Goal: Information Seeking & Learning: Learn about a topic

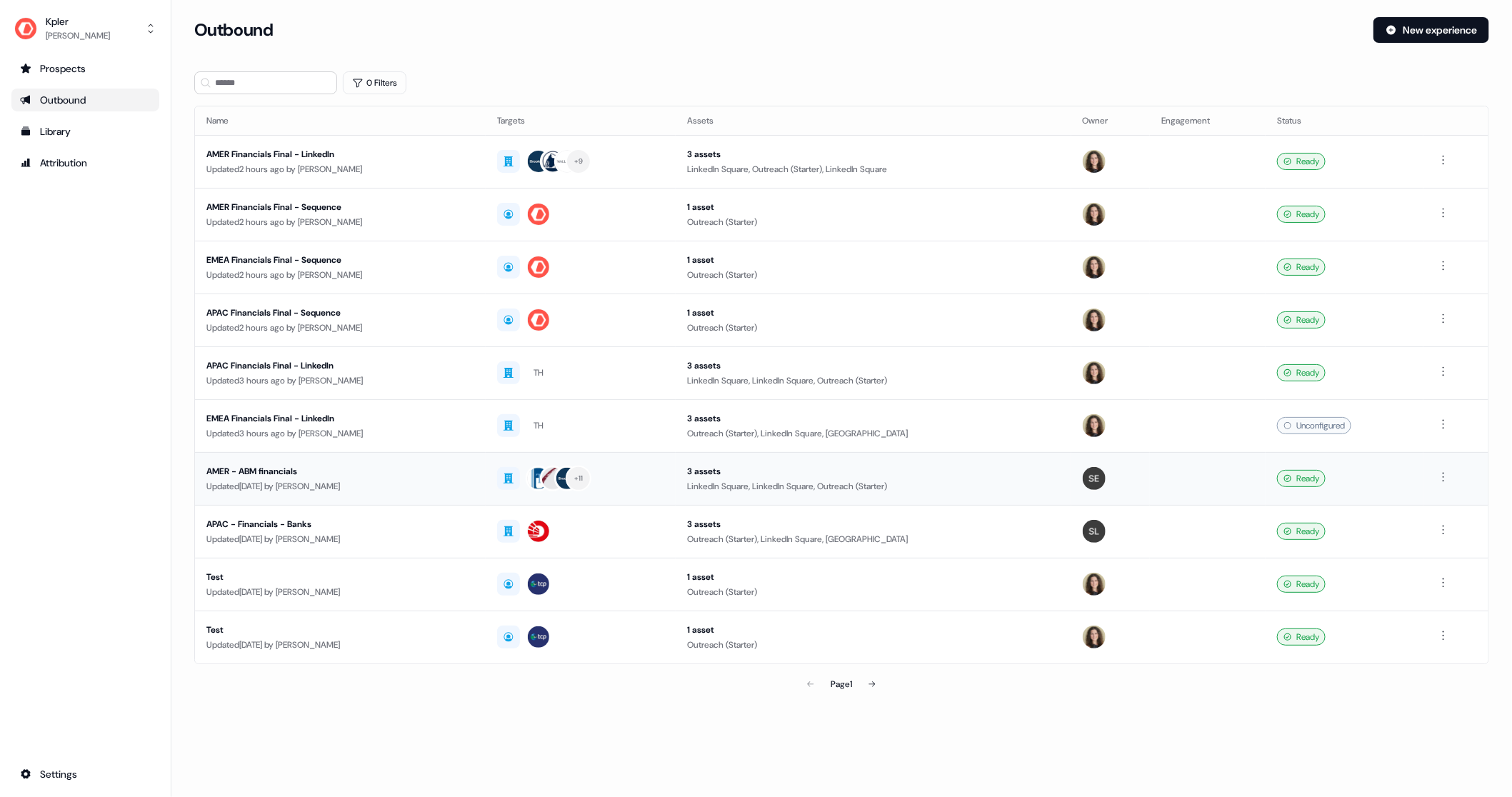
click at [365, 479] on div "Updated [DATE] by [PERSON_NAME]" at bounding box center [340, 486] width 268 height 14
click at [785, 464] on div "3 assets" at bounding box center [873, 471] width 372 height 14
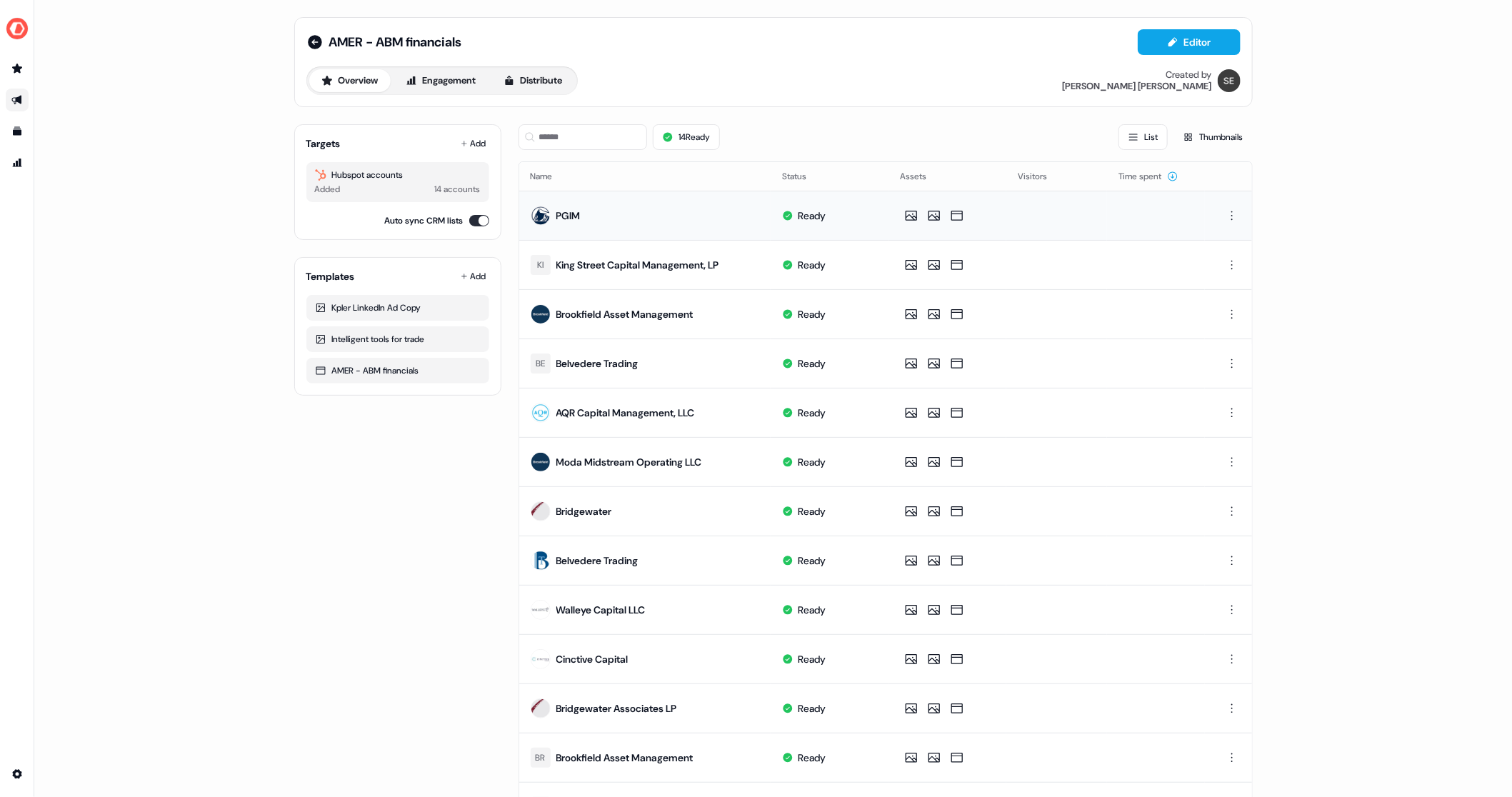
click at [692, 217] on td "PGIM" at bounding box center [645, 215] width 252 height 49
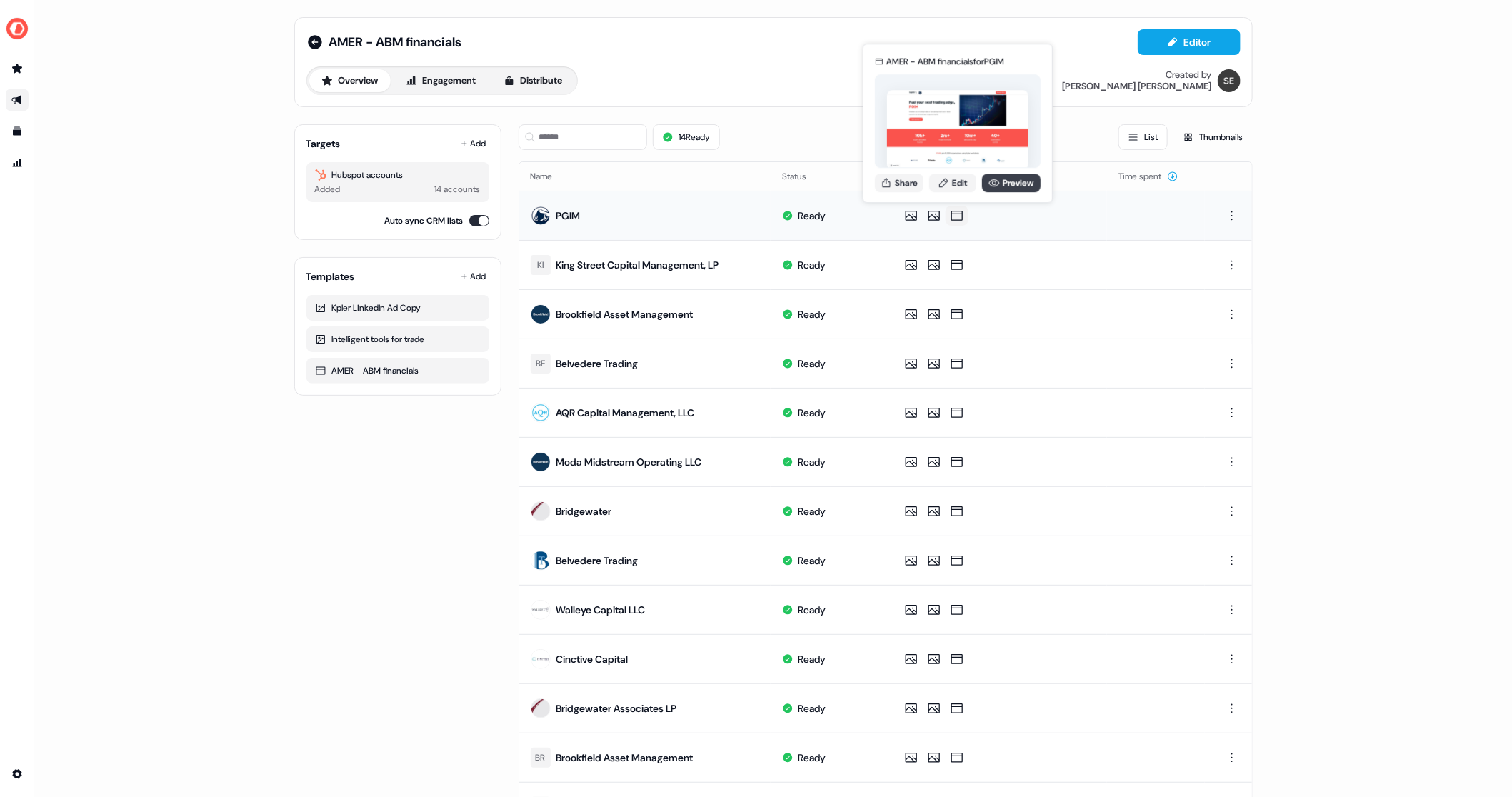
click at [1009, 186] on link "Preview" at bounding box center [1011, 182] width 59 height 18
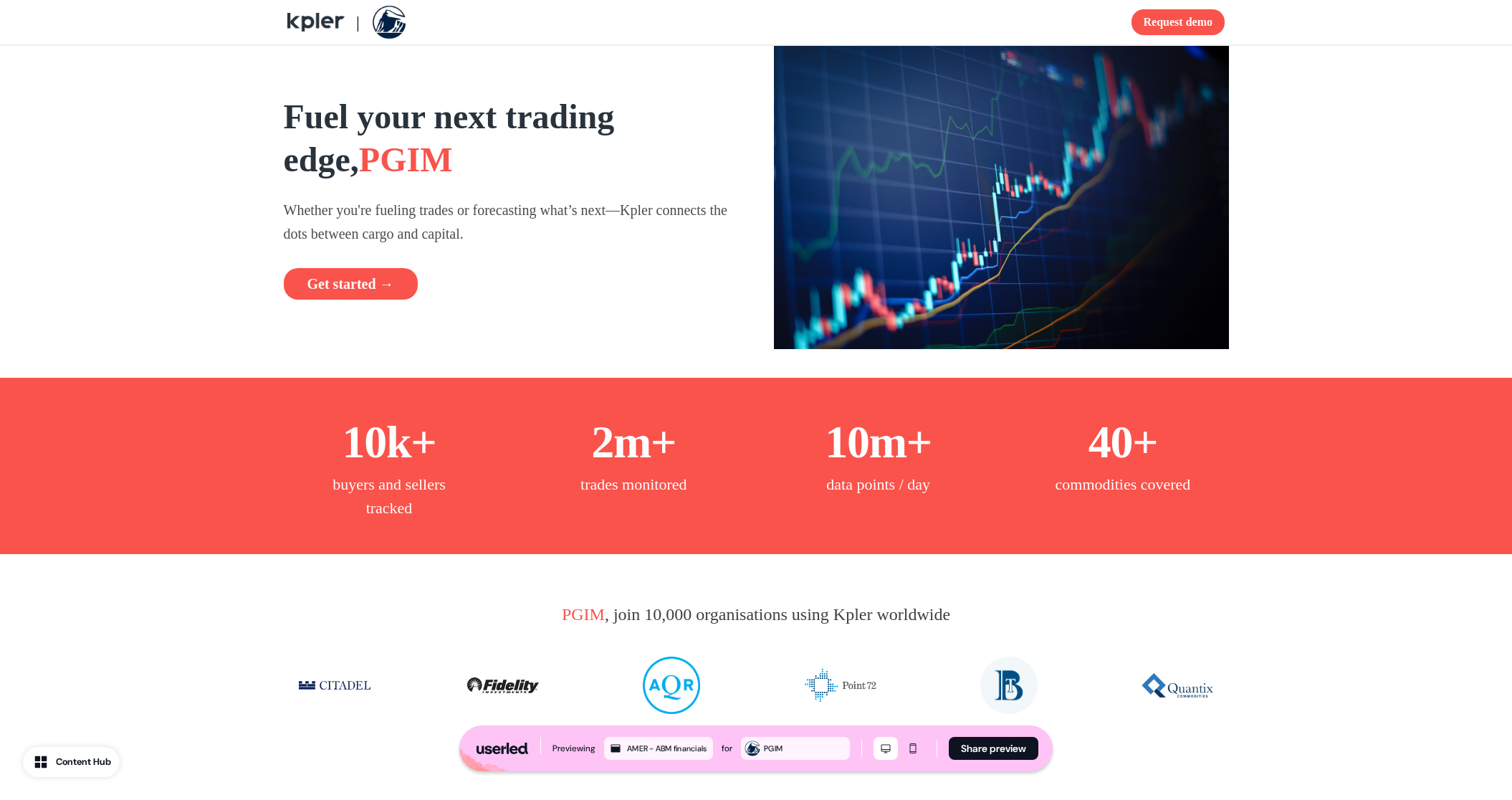
scroll to position [718, 0]
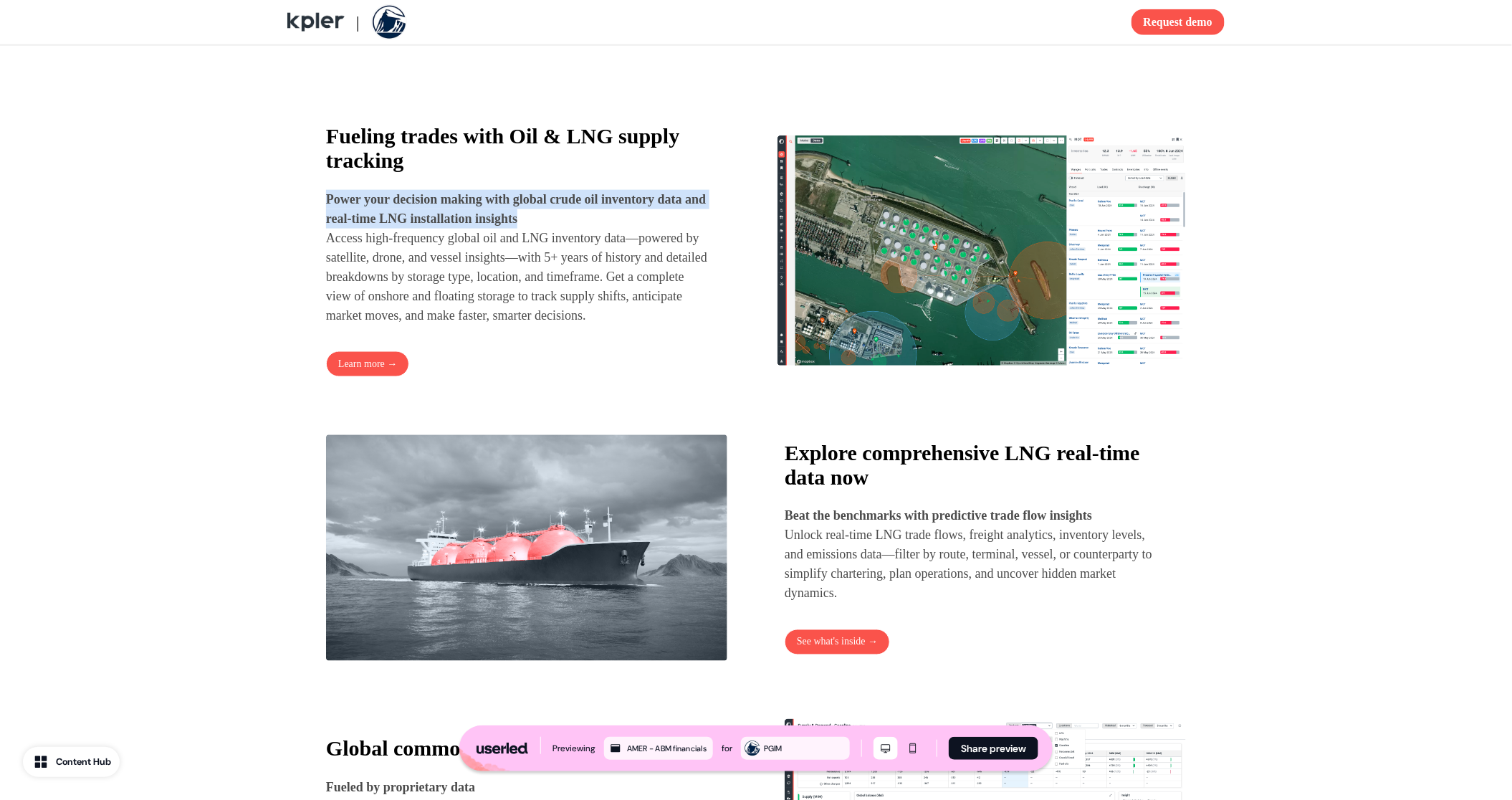
drag, startPoint x: 330, startPoint y: 205, endPoint x: 563, endPoint y: 222, distance: 233.6
click at [563, 222] on p "Power your decision making with global crude oil inventory data and real-time L…" at bounding box center [518, 257] width 383 height 136
copy strong "Power your decision making with global crude oil inventory data and real-time L…"
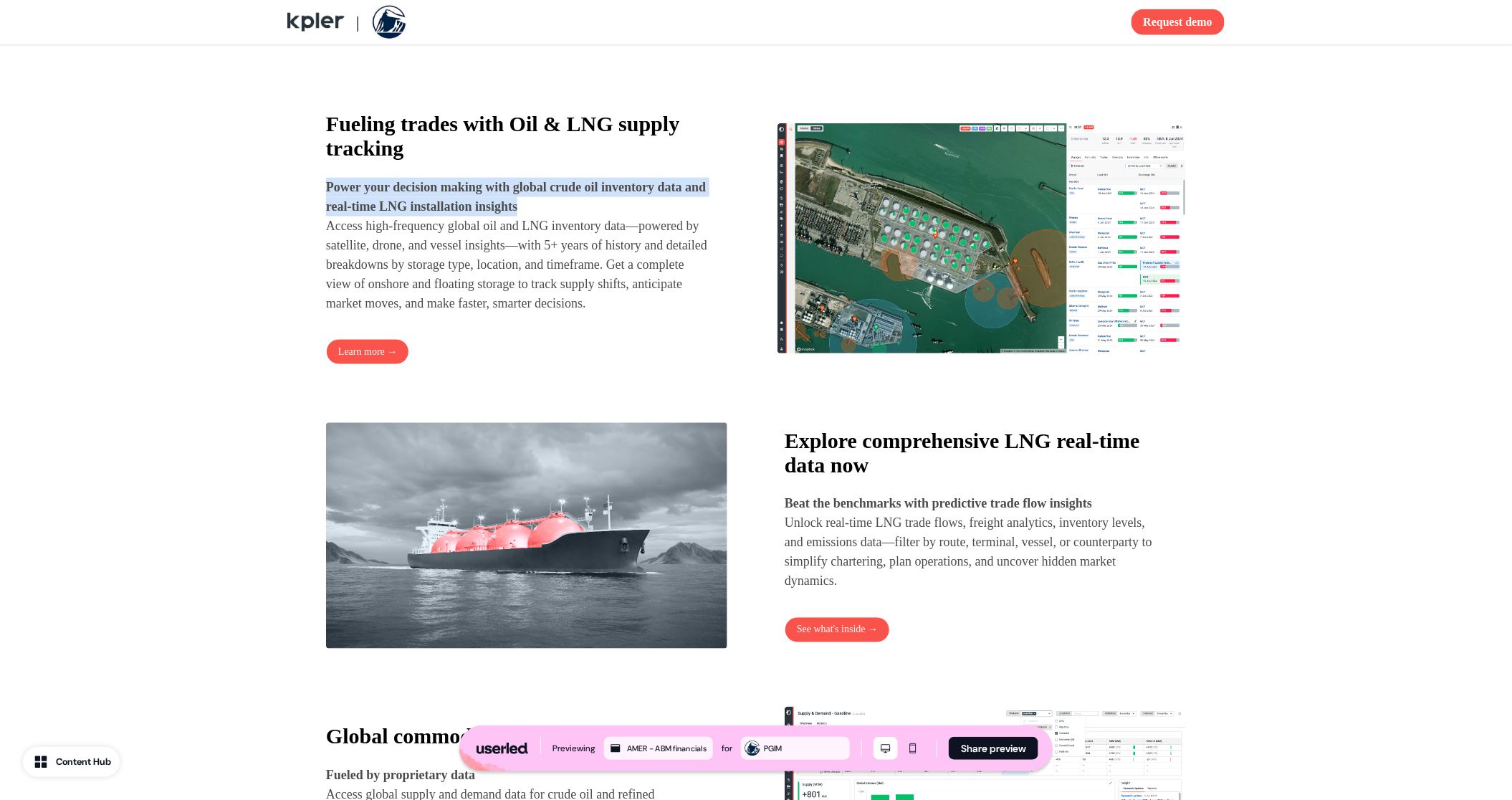
copy strong "Power your decision making with global crude oil inventory data and real-time L…"
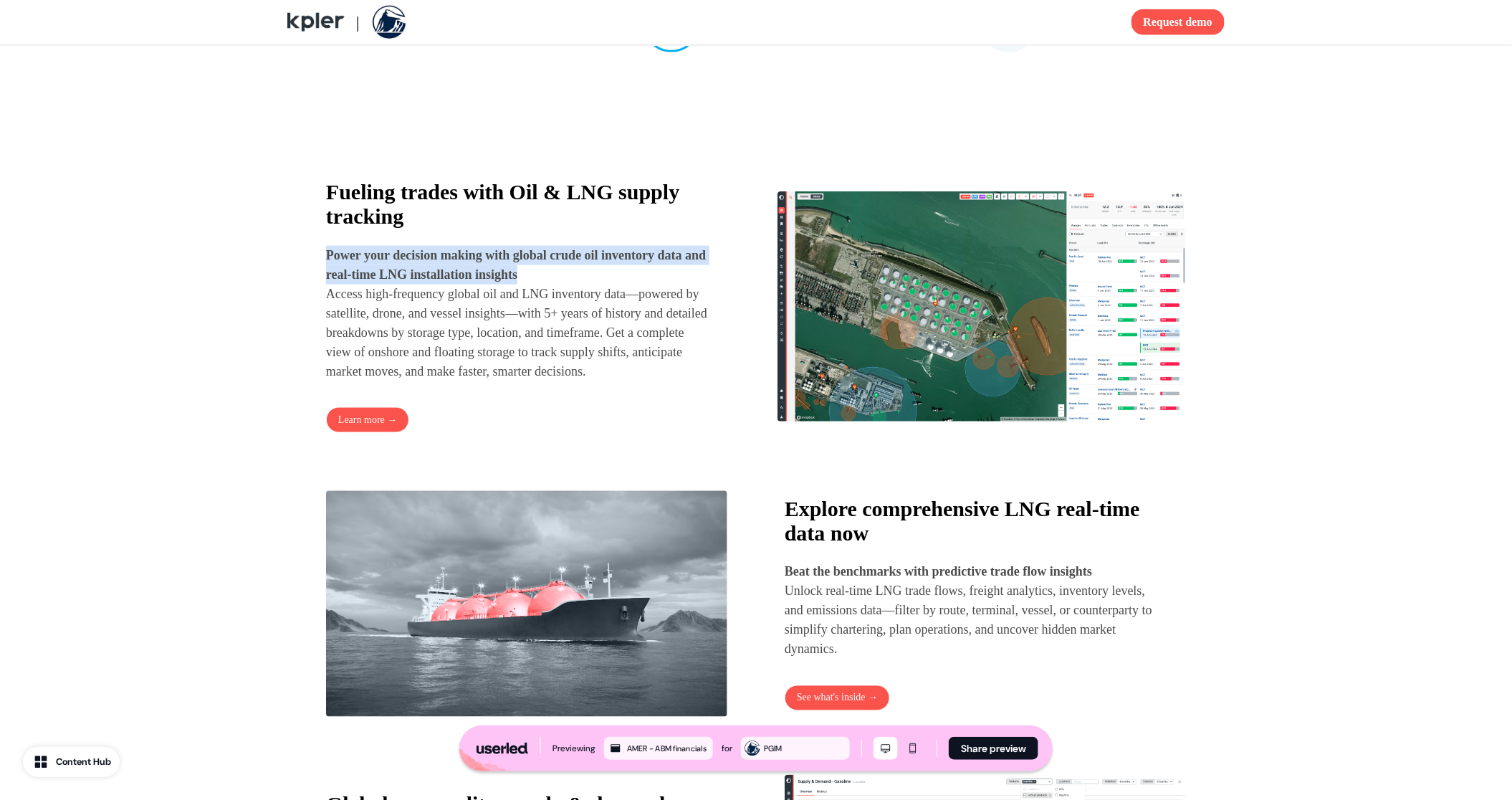
scroll to position [653, 0]
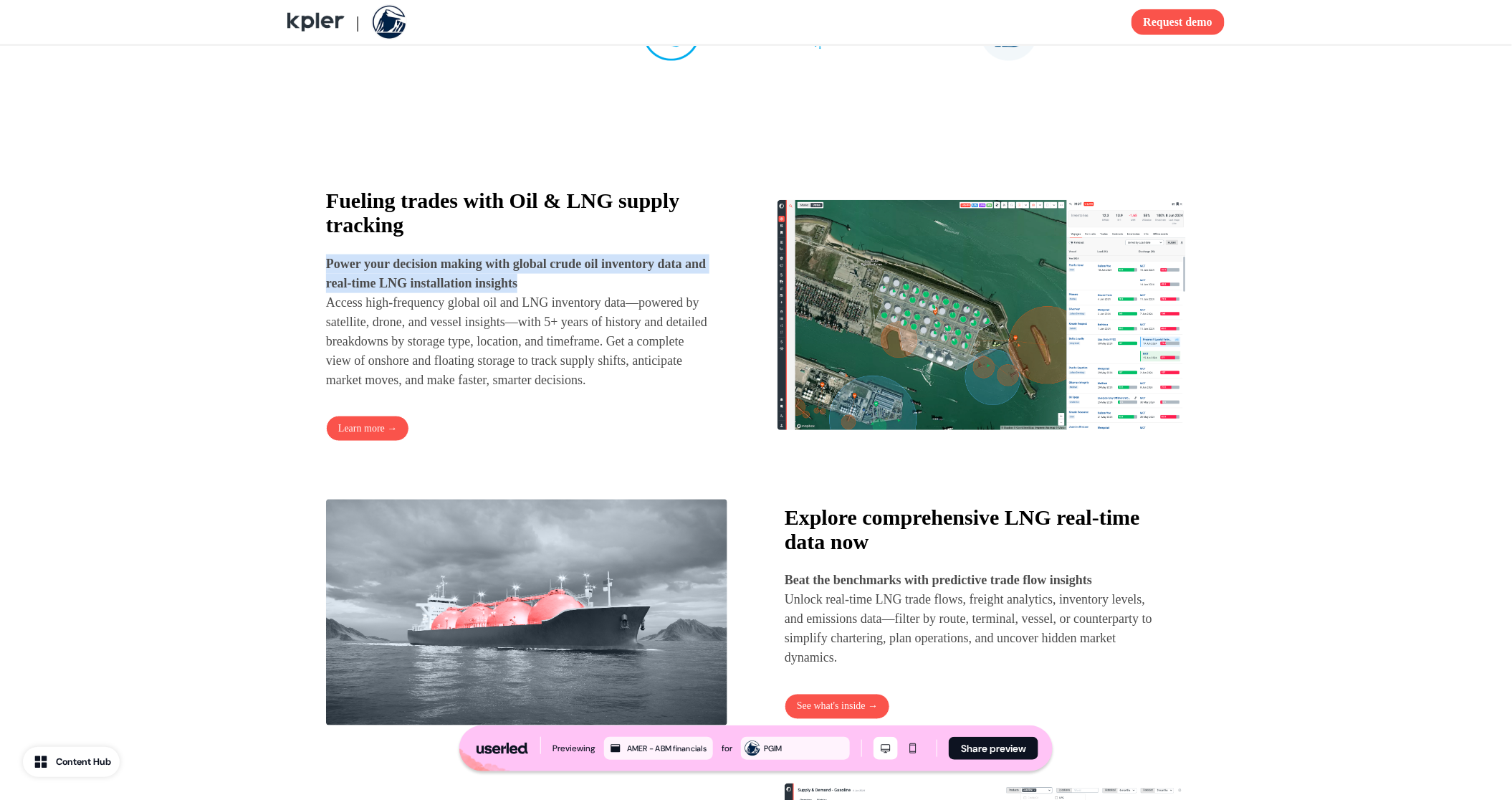
copy strong "Power your decision making with global crude oil inventory data and real-time L…"
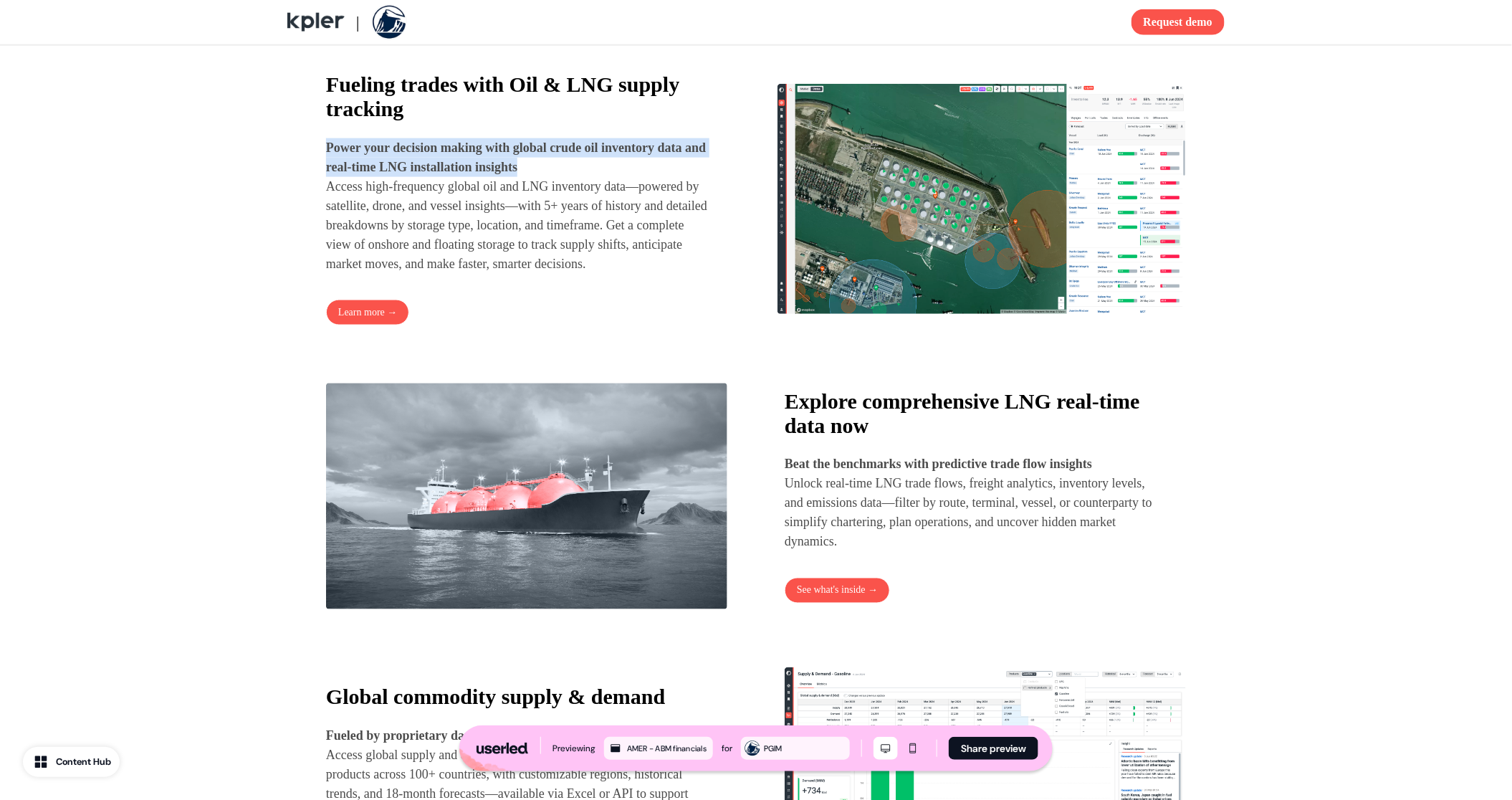
scroll to position [771, 0]
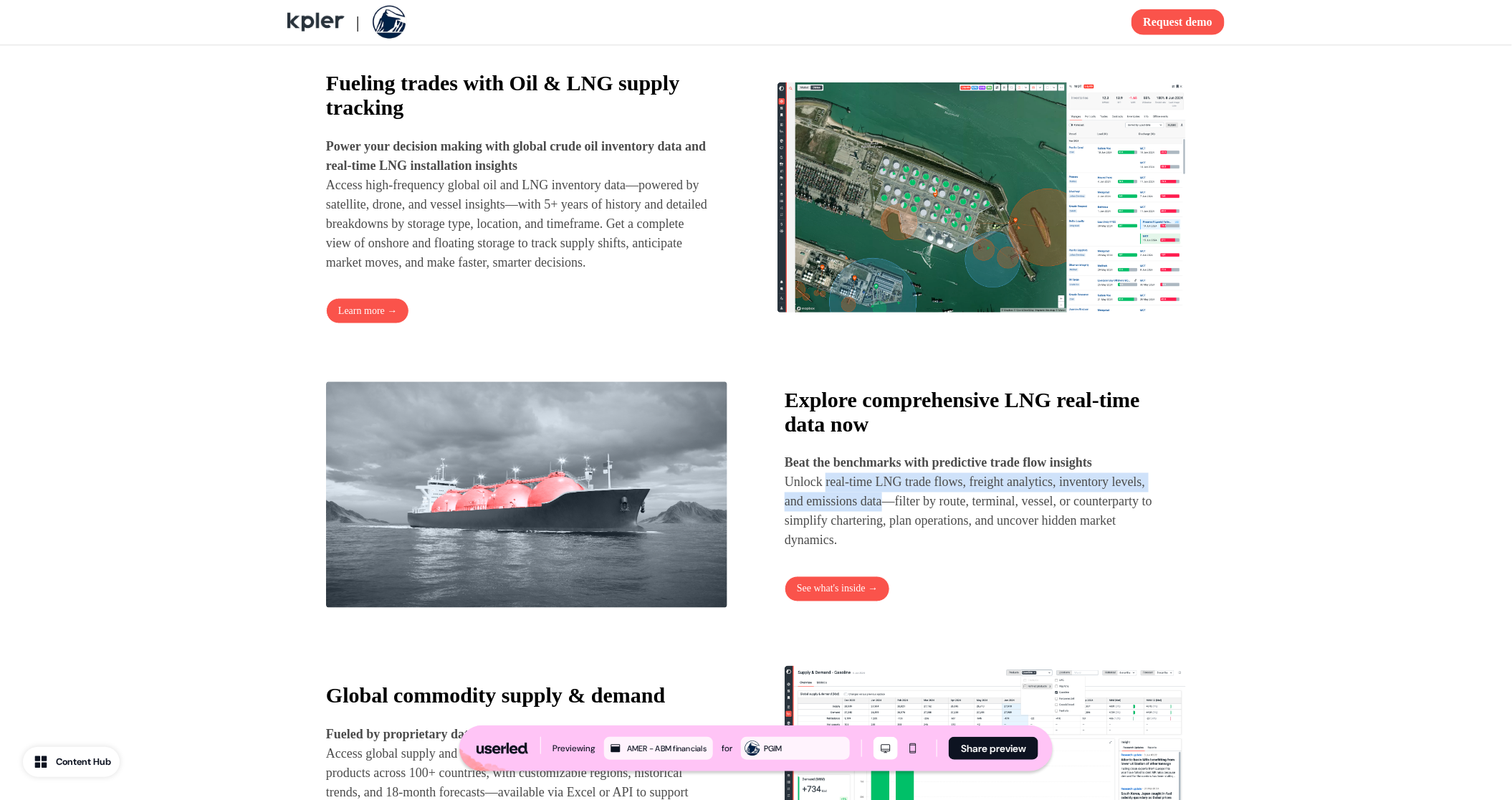
drag, startPoint x: 827, startPoint y: 510, endPoint x: 930, endPoint y: 534, distance: 105.8
click at [930, 534] on p "Beat the benchmarks with predictive trade flow insights Unlock real-time LNG tr…" at bounding box center [972, 502] width 375 height 97
copy p "real-time LNG trade flows, freight analytics, inventory levels, and emissions d…"
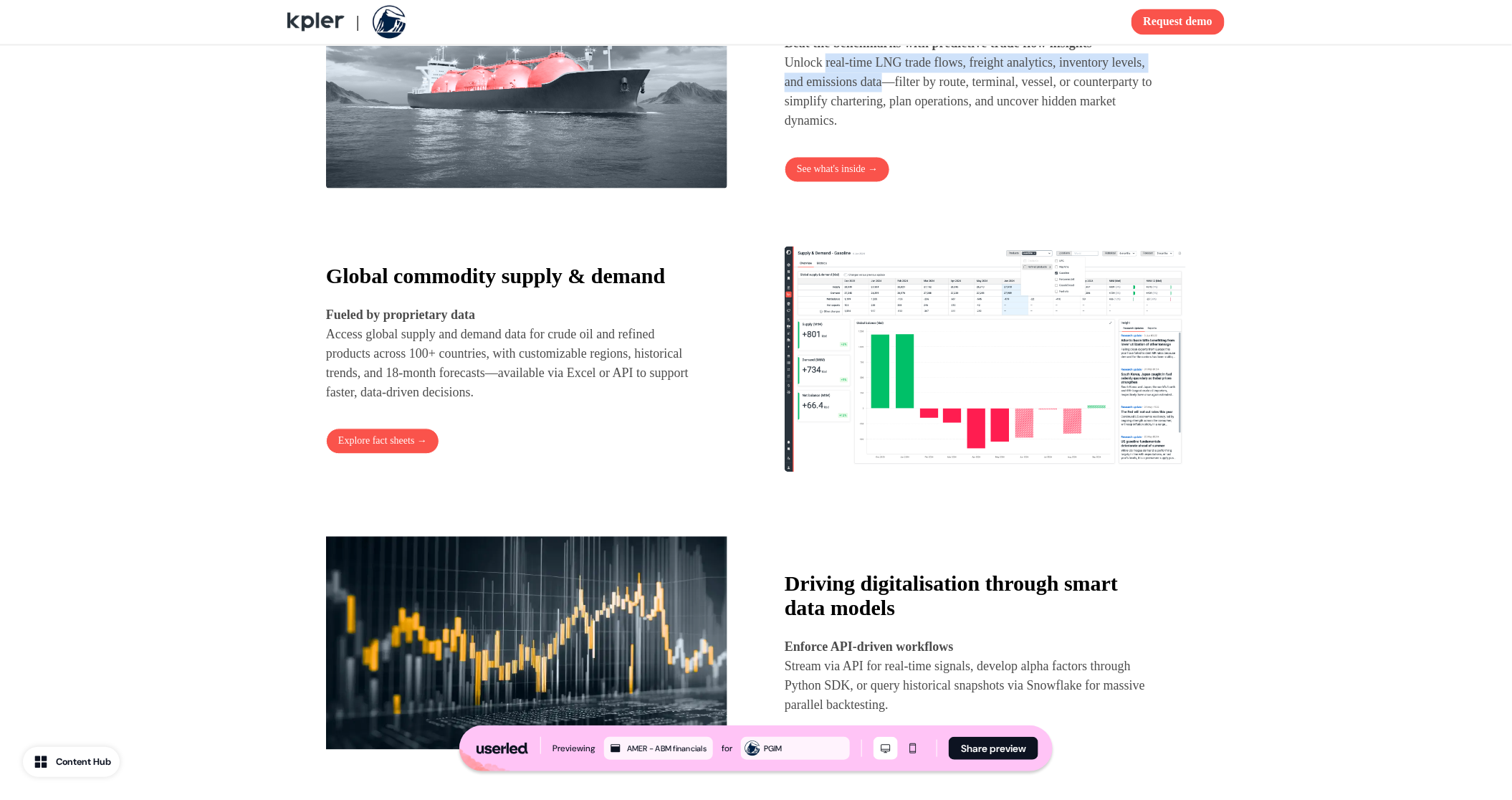
scroll to position [1206, 0]
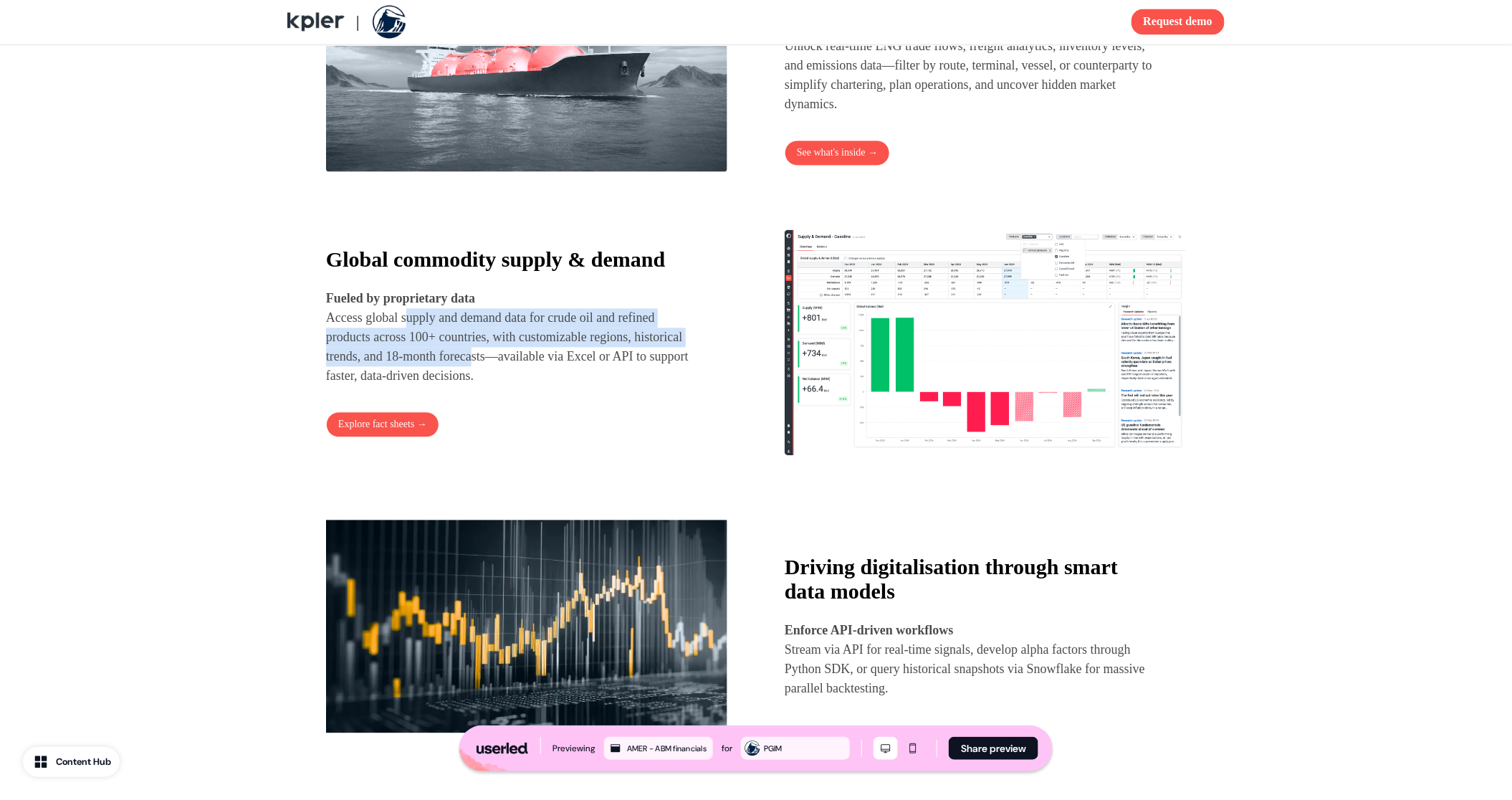
drag, startPoint x: 409, startPoint y: 345, endPoint x: 541, endPoint y: 389, distance: 139.1
click at [541, 386] on p "Fueled by proprietary data Access global supply and demand data for crude oil a…" at bounding box center [513, 338] width 375 height 97
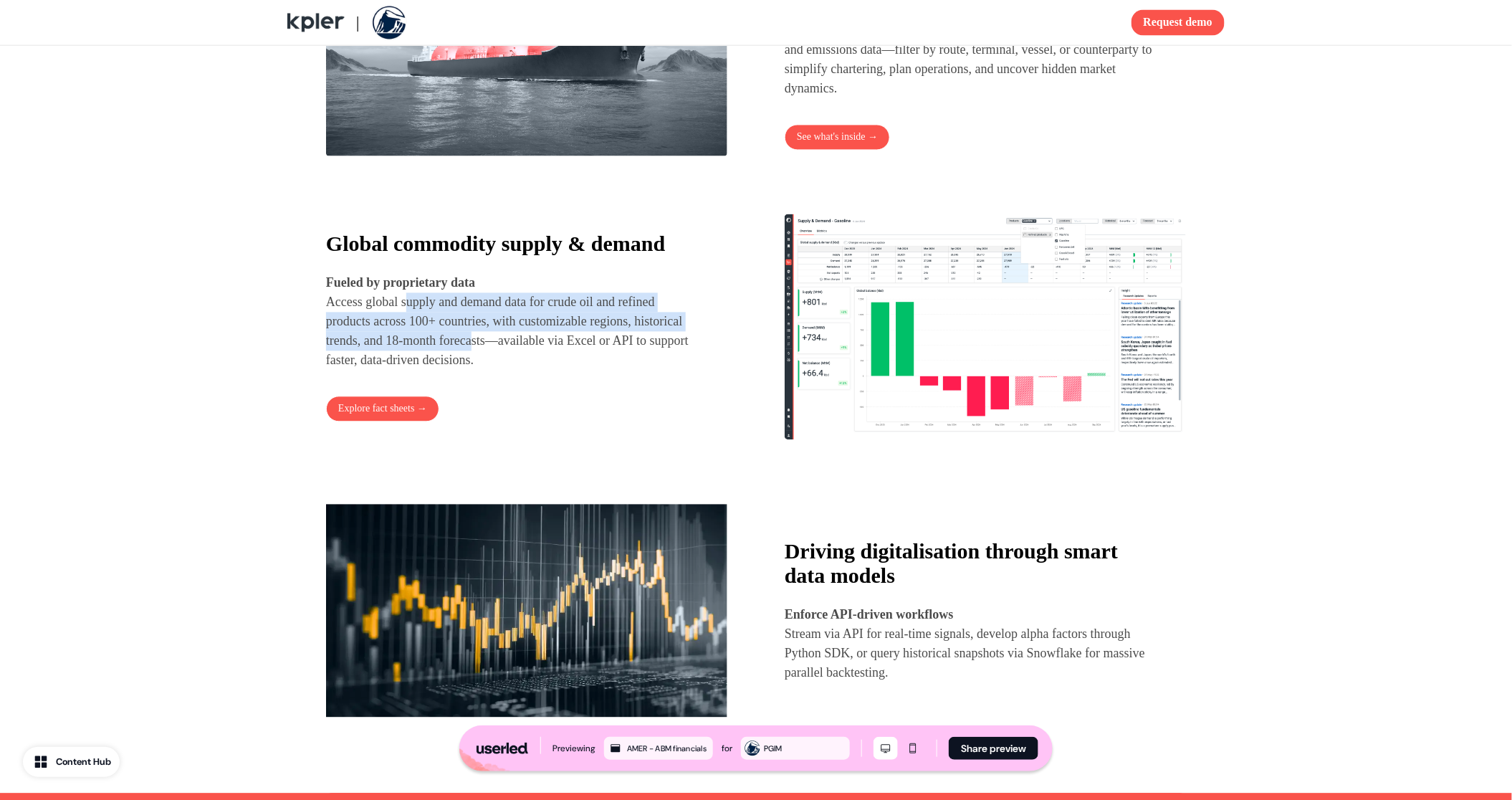
scroll to position [1226, 0]
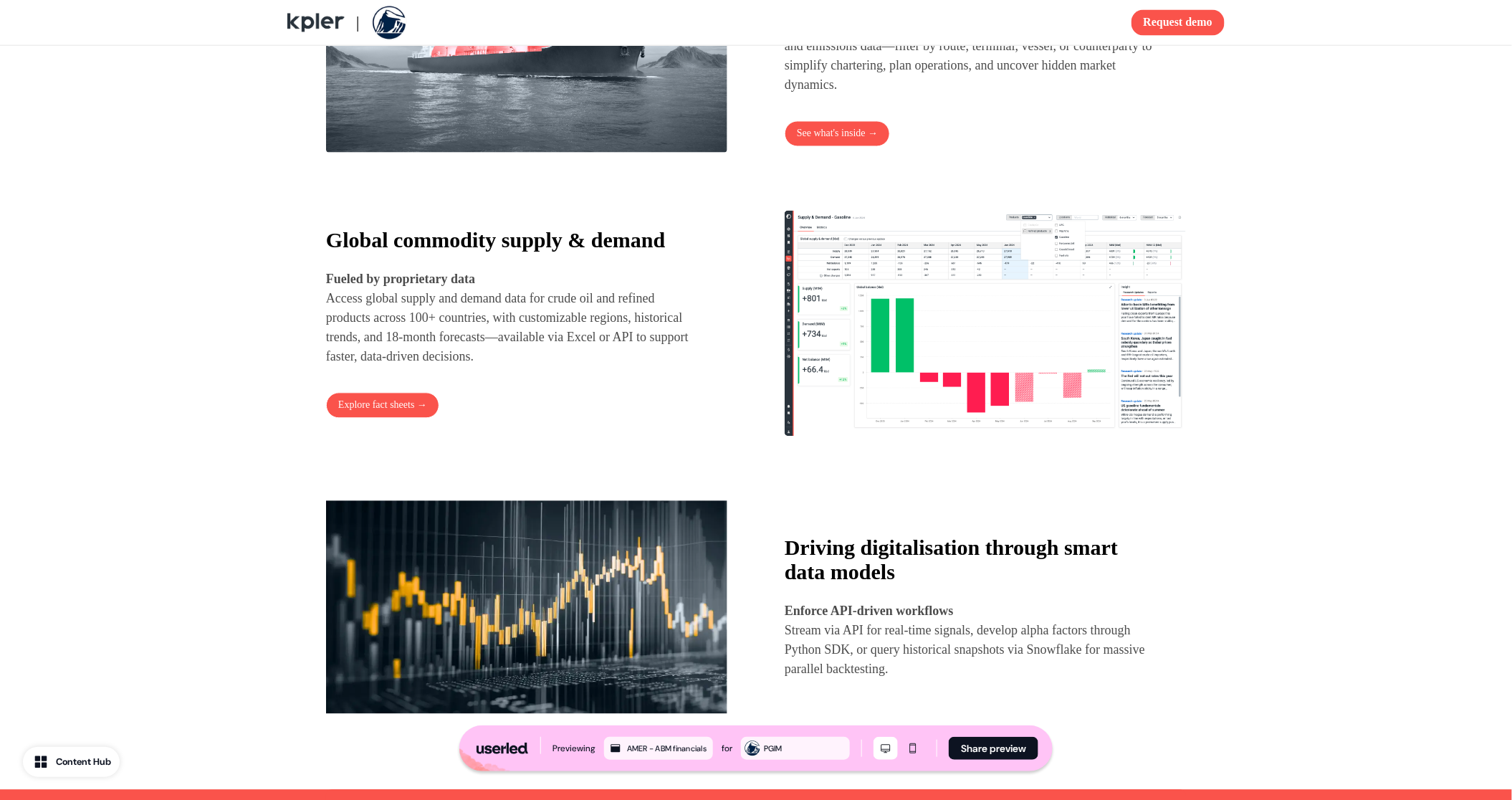
click at [521, 338] on p "Fueled by proprietary data Access global supply and demand data for crude oil a…" at bounding box center [513, 318] width 375 height 97
drag, startPoint x: 559, startPoint y: 362, endPoint x: 440, endPoint y: 343, distance: 120.5
click at [440, 344] on p "Fueled by proprietary data Access global supply and demand data for crude oil a…" at bounding box center [513, 318] width 375 height 97
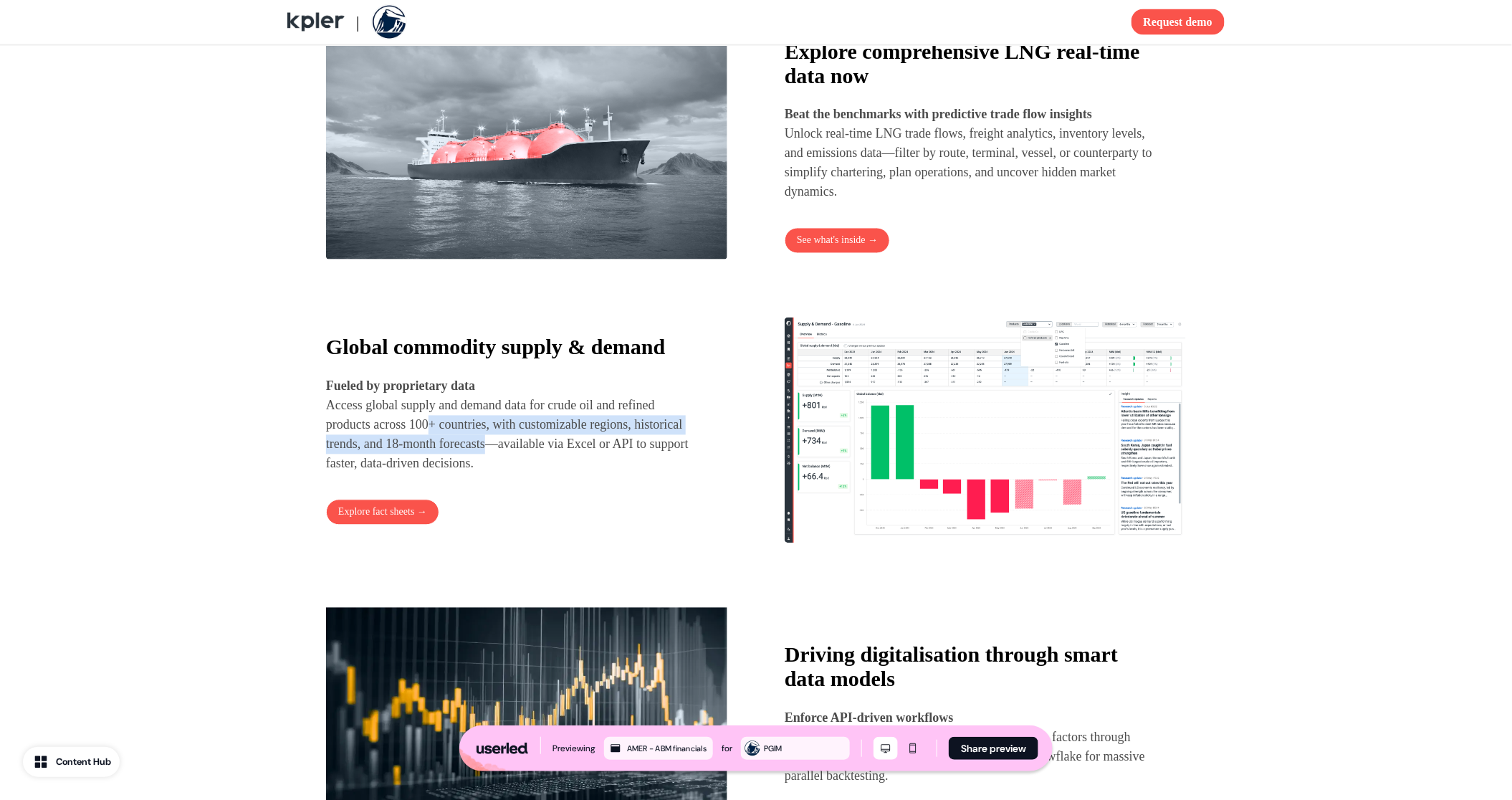
scroll to position [1160, 0]
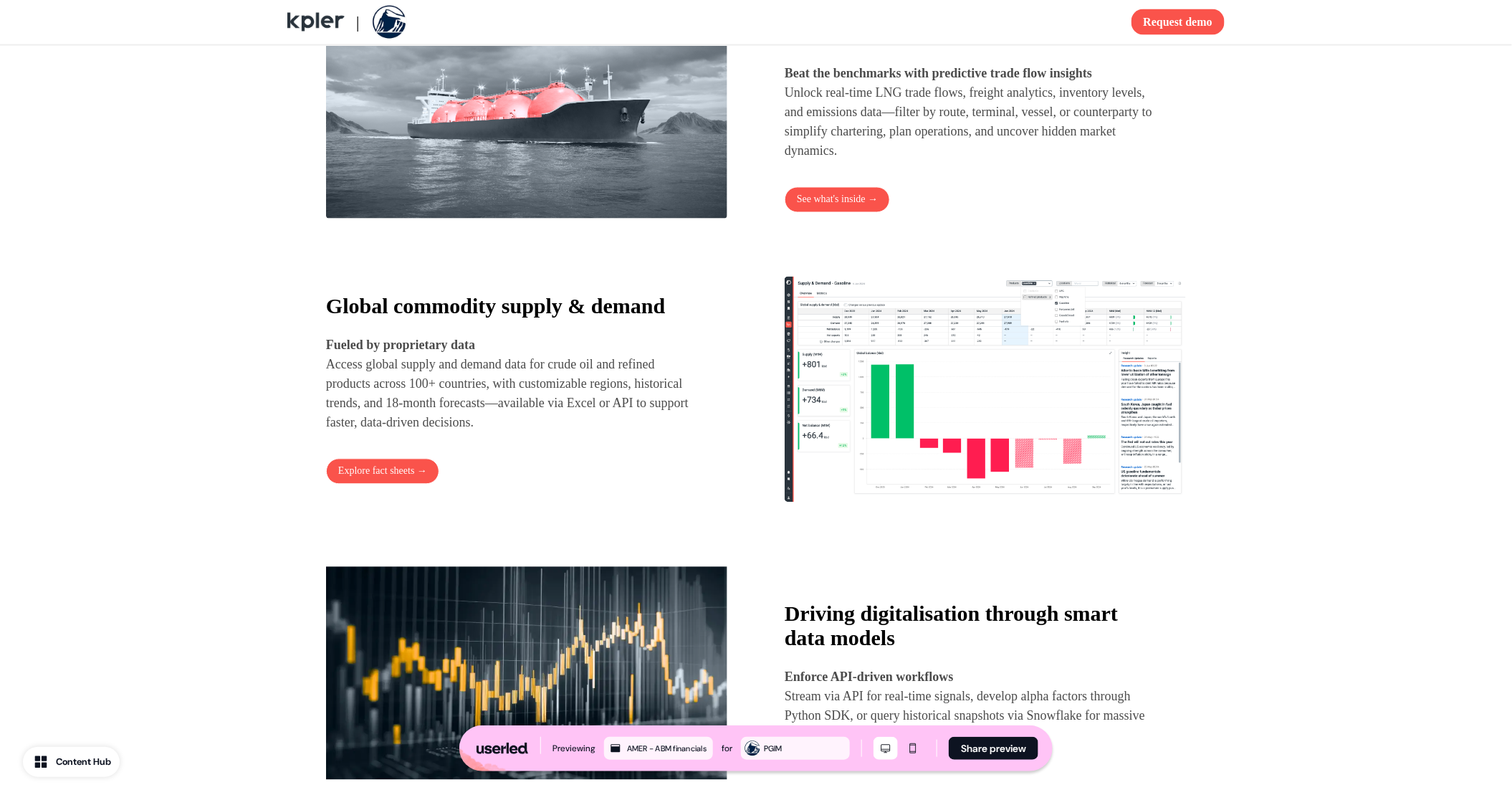
click at [566, 433] on p "Fueled by proprietary data Access global supply and demand data for crude oil a…" at bounding box center [513, 385] width 375 height 97
drag, startPoint x: 328, startPoint y: 388, endPoint x: 505, endPoint y: 415, distance: 179.0
click at [505, 415] on p "Fueled by proprietary data Access global supply and demand data for crude oil a…" at bounding box center [513, 385] width 375 height 97
click at [577, 410] on p "Fueled by proprietary data Access global supply and demand data for crude oil a…" at bounding box center [513, 385] width 375 height 97
drag, startPoint x: 501, startPoint y: 409, endPoint x: 369, endPoint y: 396, distance: 132.6
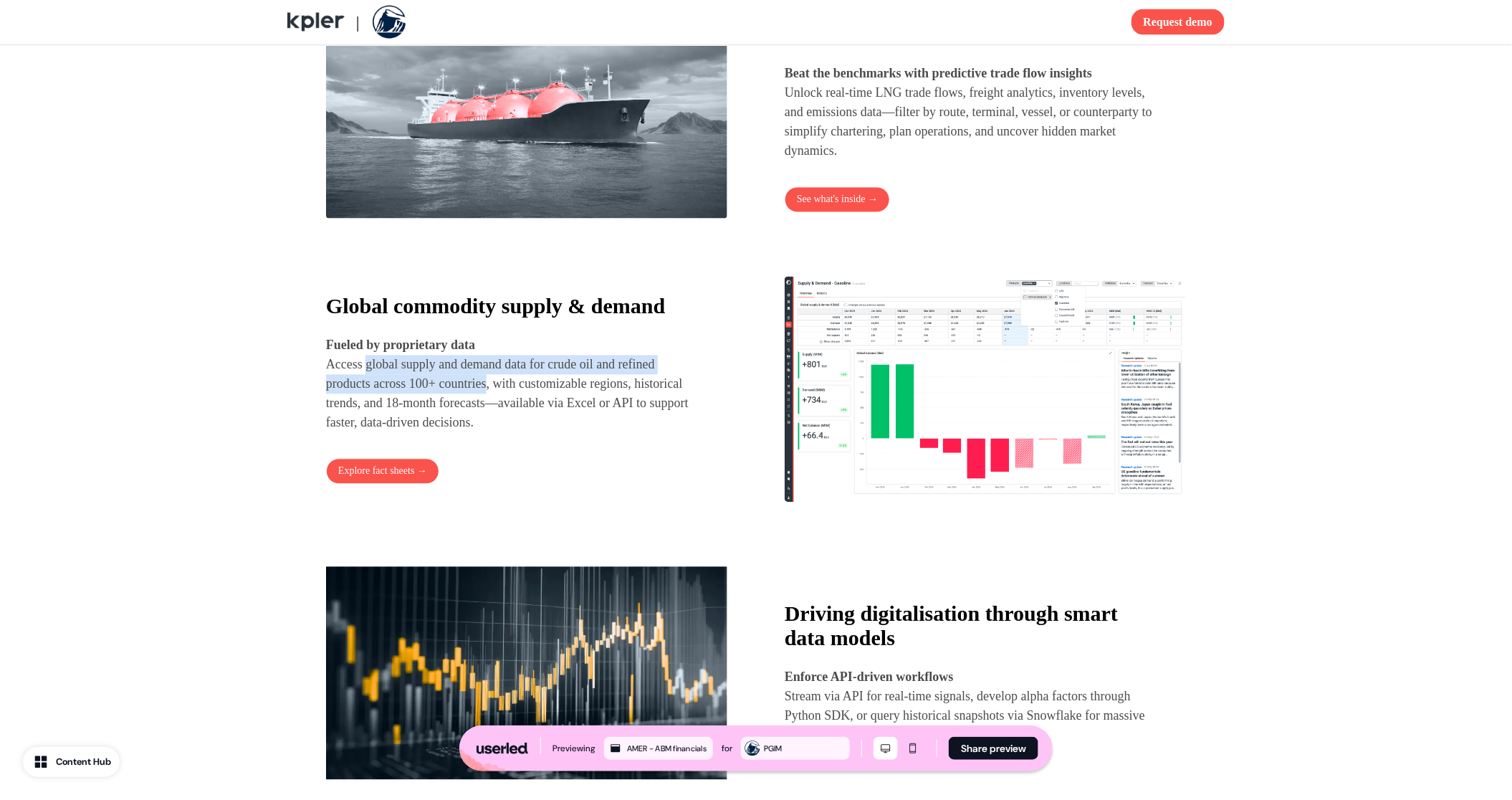
click at [369, 396] on p "Fueled by proprietary data Access global supply and demand data for crude oil a…" at bounding box center [513, 385] width 375 height 97
drag, startPoint x: 557, startPoint y: 428, endPoint x: 328, endPoint y: 395, distance: 231.4
click at [328, 395] on p "Fueled by proprietary data Access global supply and demand data for crude oil a…" at bounding box center [513, 385] width 375 height 97
copy p "Access global supply and demand data for crude oil and refined products across …"
